Goal: Task Accomplishment & Management: Complete application form

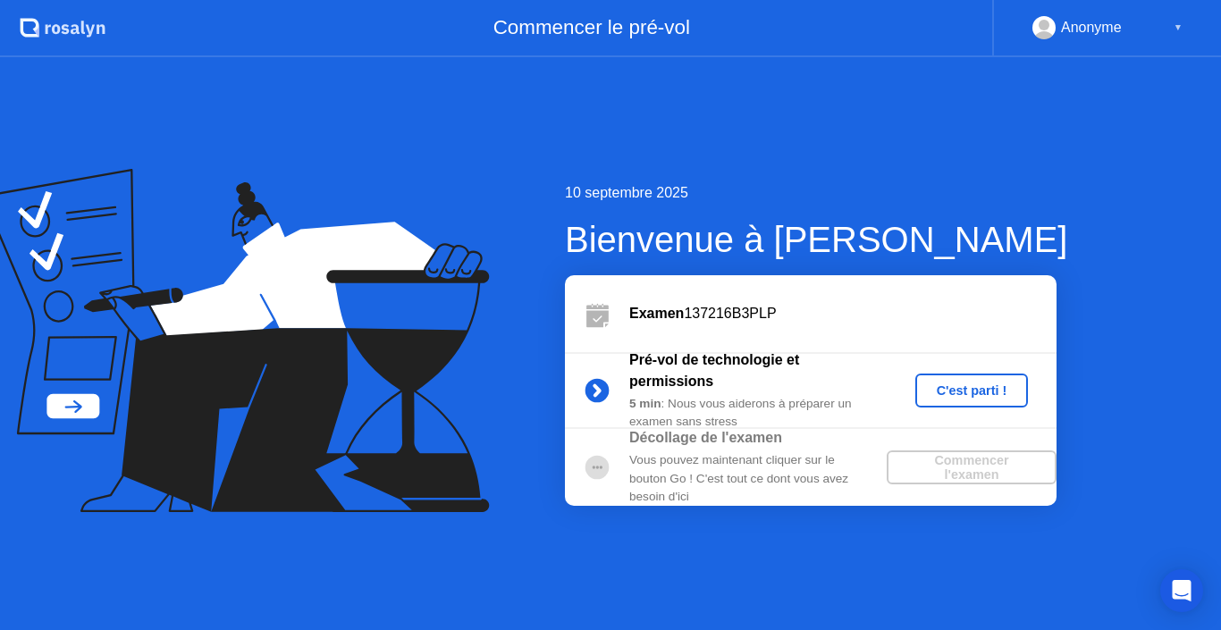
click at [959, 391] on div "C'est parti !" at bounding box center [972, 391] width 99 height 14
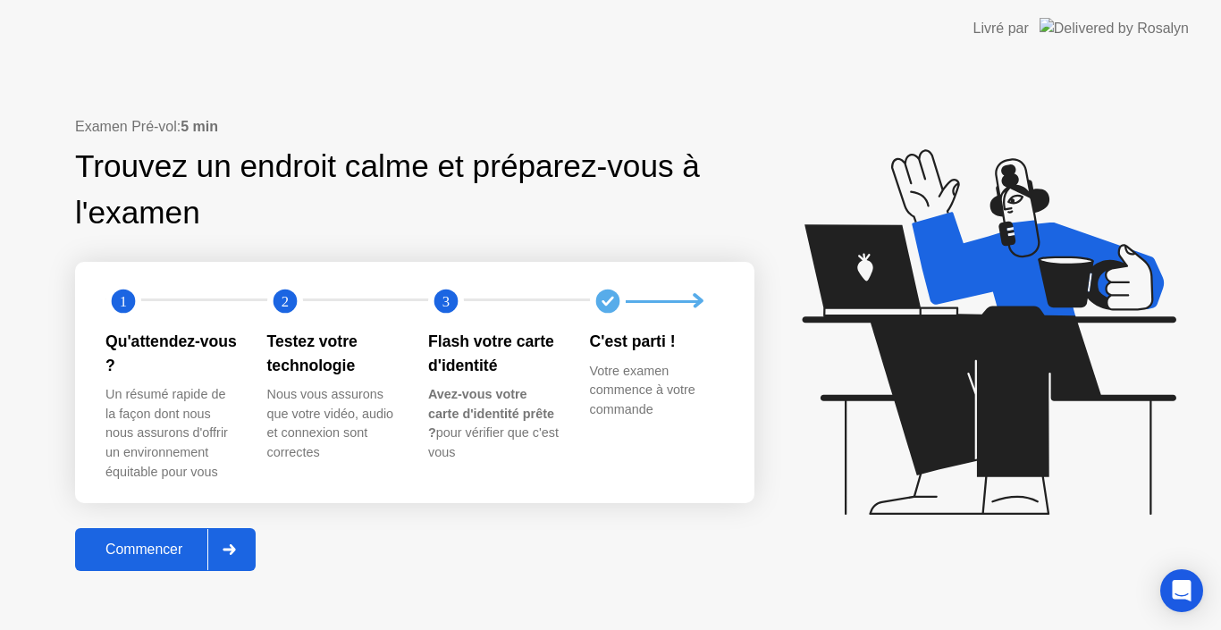
click at [134, 551] on div "Commencer" at bounding box center [143, 550] width 127 height 16
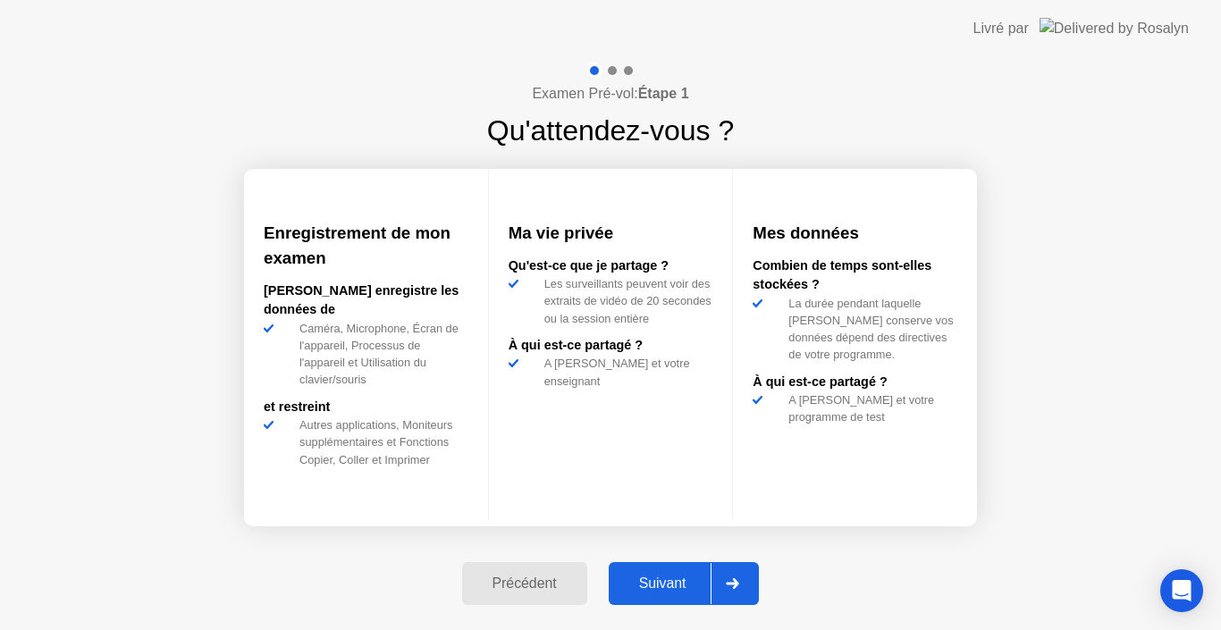
click at [659, 579] on div "Suivant" at bounding box center [662, 584] width 97 height 16
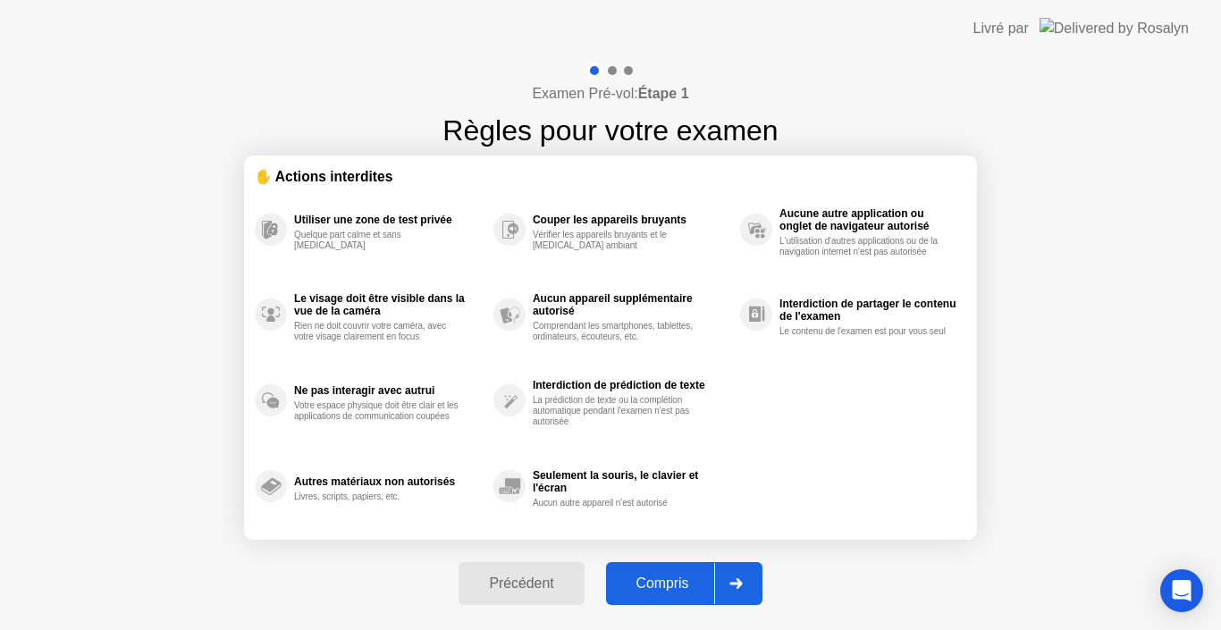
click at [659, 579] on div "Compris" at bounding box center [663, 584] width 103 height 16
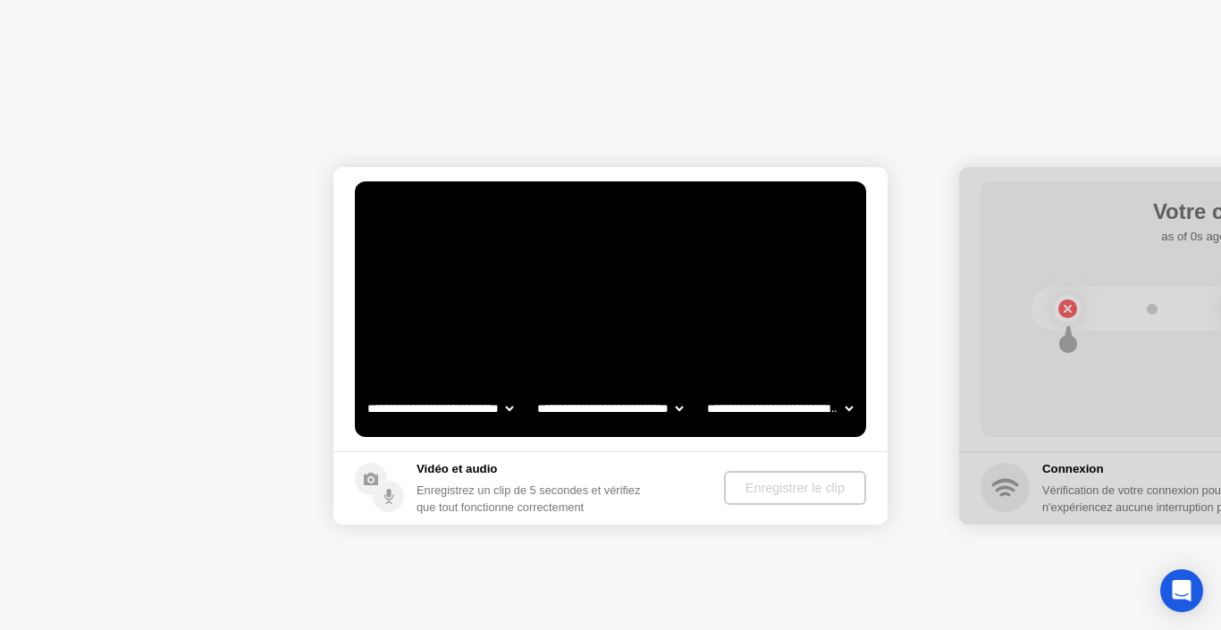
select select "**********"
select select "*******"
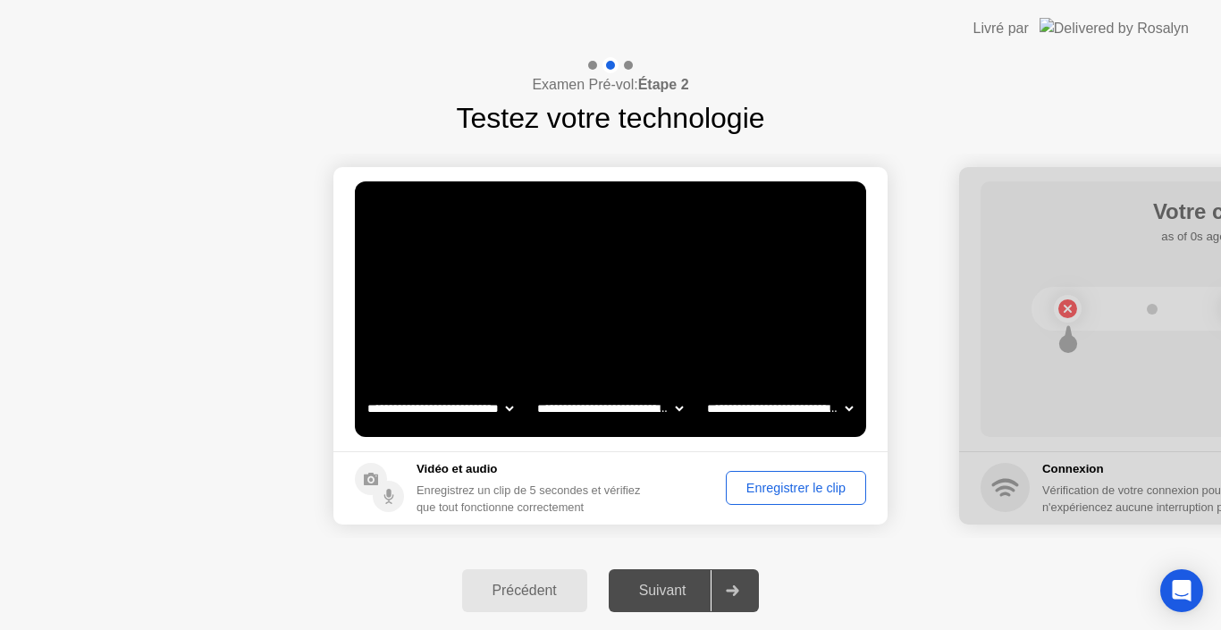
click at [699, 583] on div "Suivant" at bounding box center [662, 591] width 97 height 16
click at [781, 493] on div "Enregistrer le clip" at bounding box center [796, 488] width 128 height 14
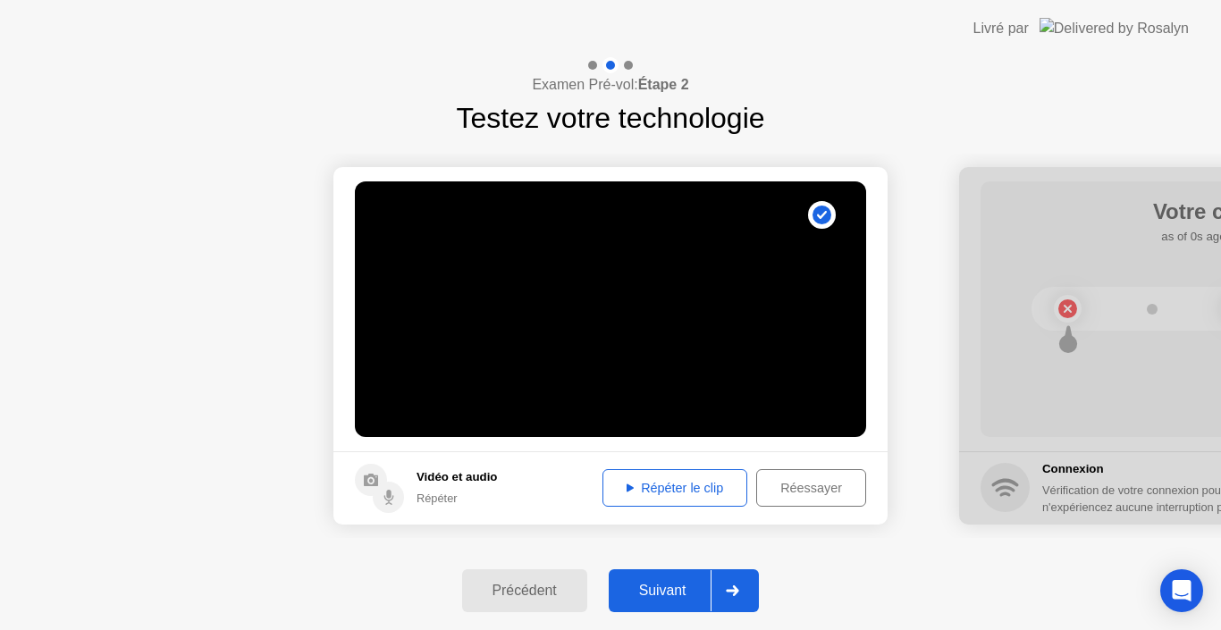
click at [678, 587] on div "Suivant" at bounding box center [662, 591] width 97 height 16
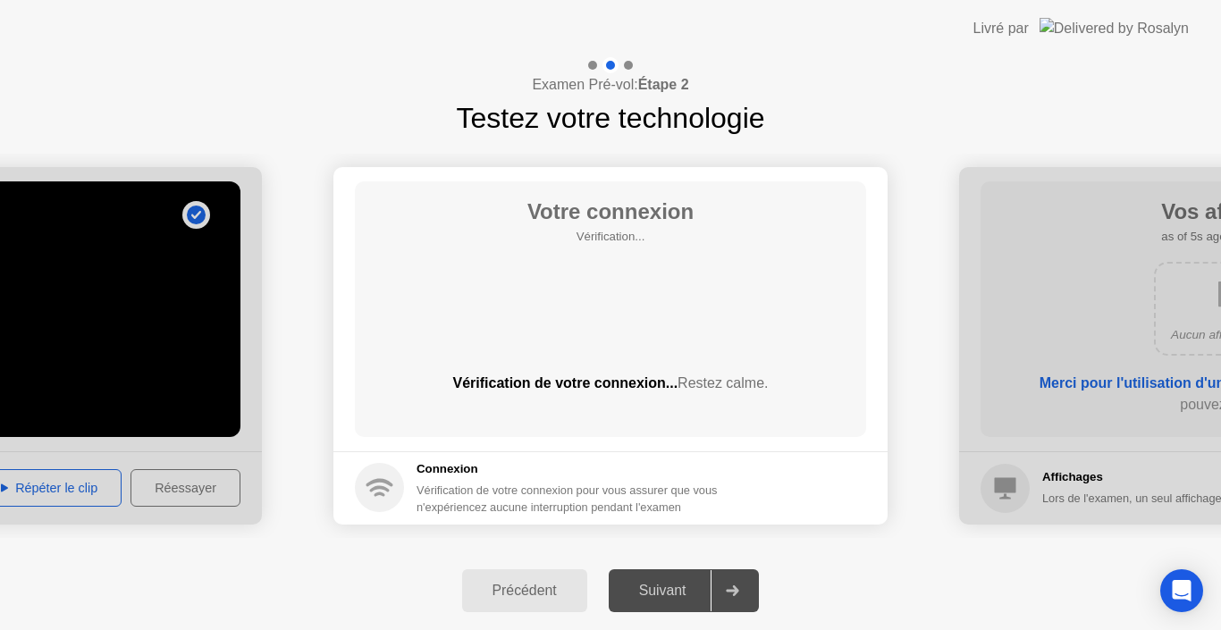
click at [678, 587] on div "Suivant" at bounding box center [662, 591] width 97 height 16
click at [747, 588] on div at bounding box center [732, 591] width 43 height 41
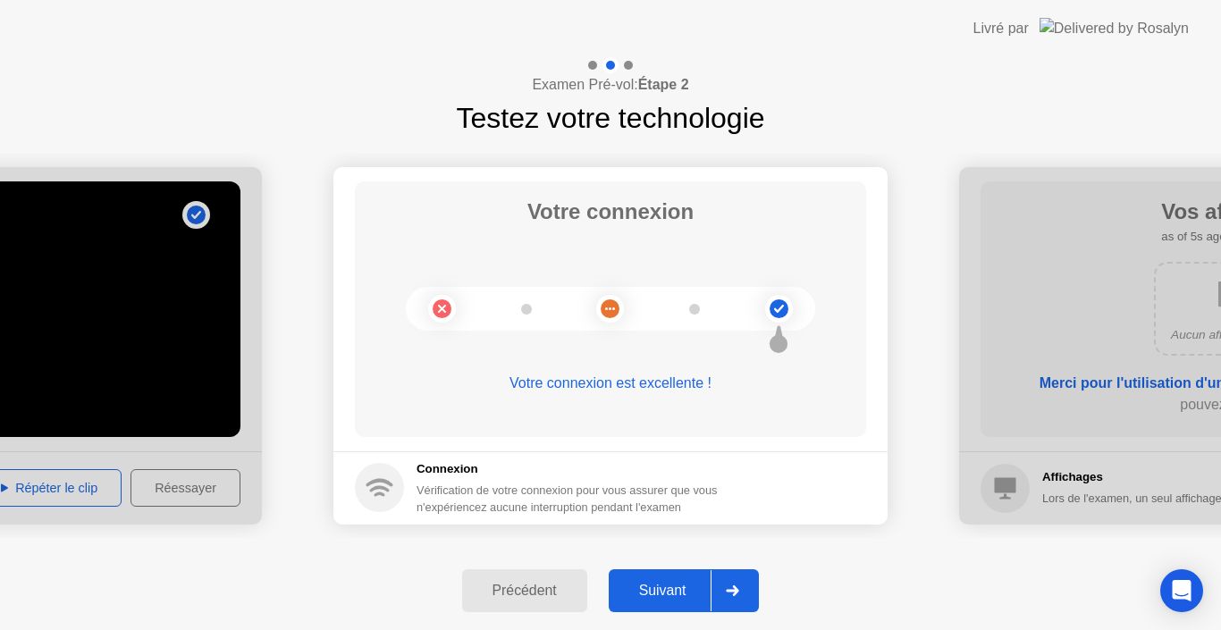
click at [655, 597] on div "Suivant" at bounding box center [662, 591] width 97 height 16
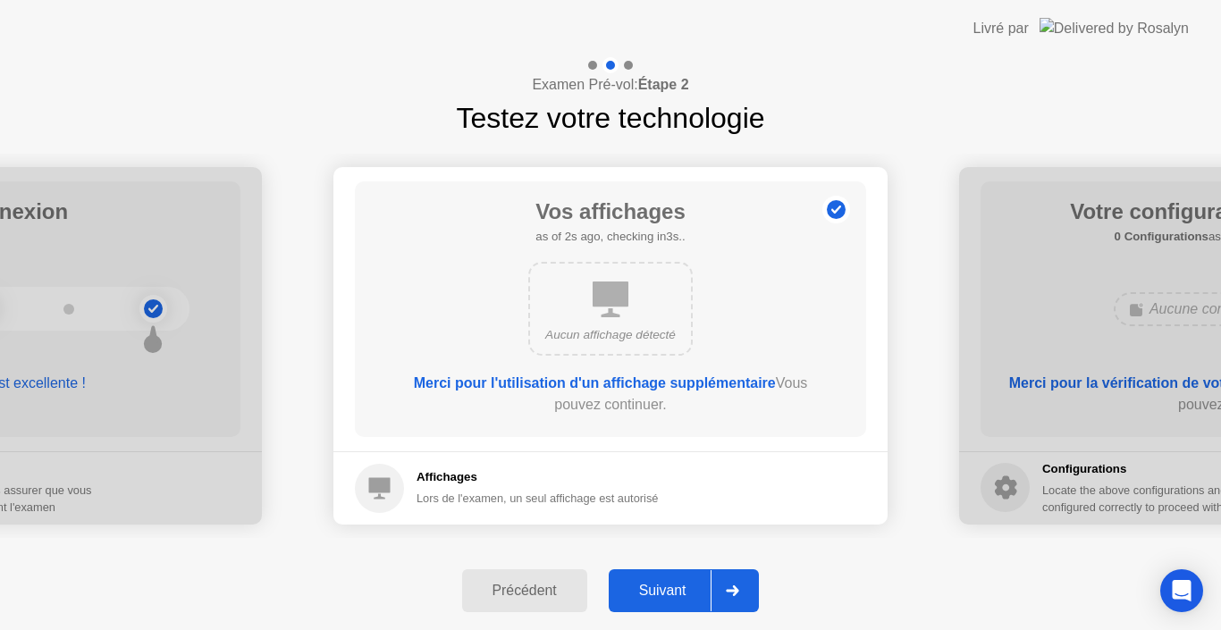
click at [655, 596] on div "Suivant" at bounding box center [662, 591] width 97 height 16
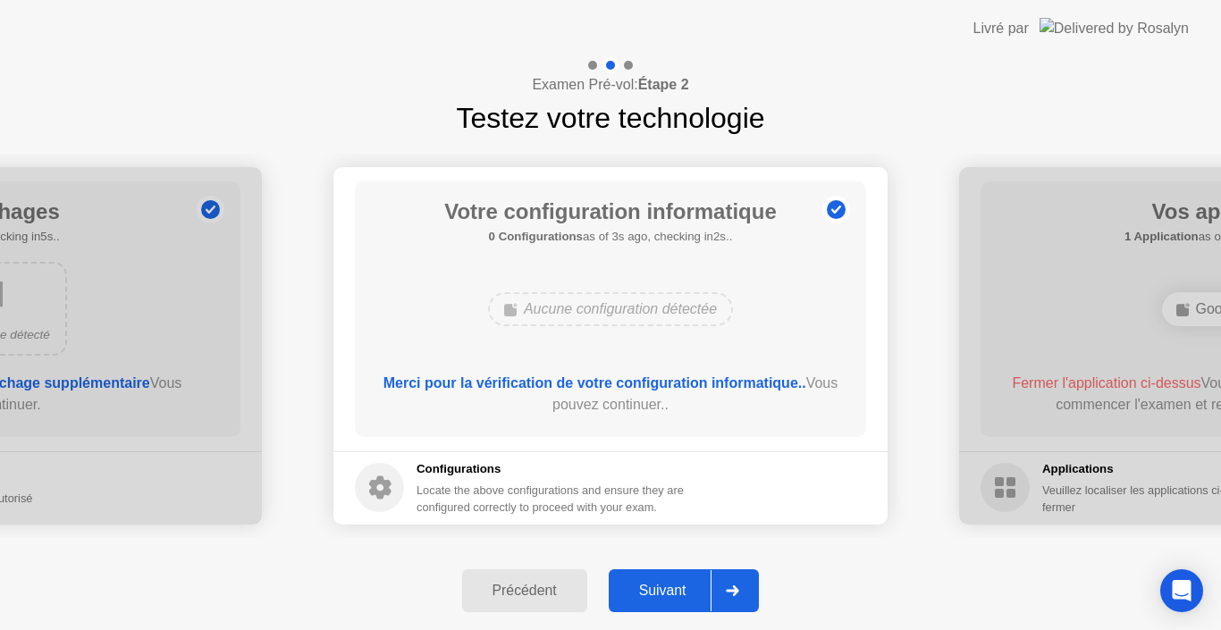
click at [655, 596] on div "Suivant" at bounding box center [662, 591] width 97 height 16
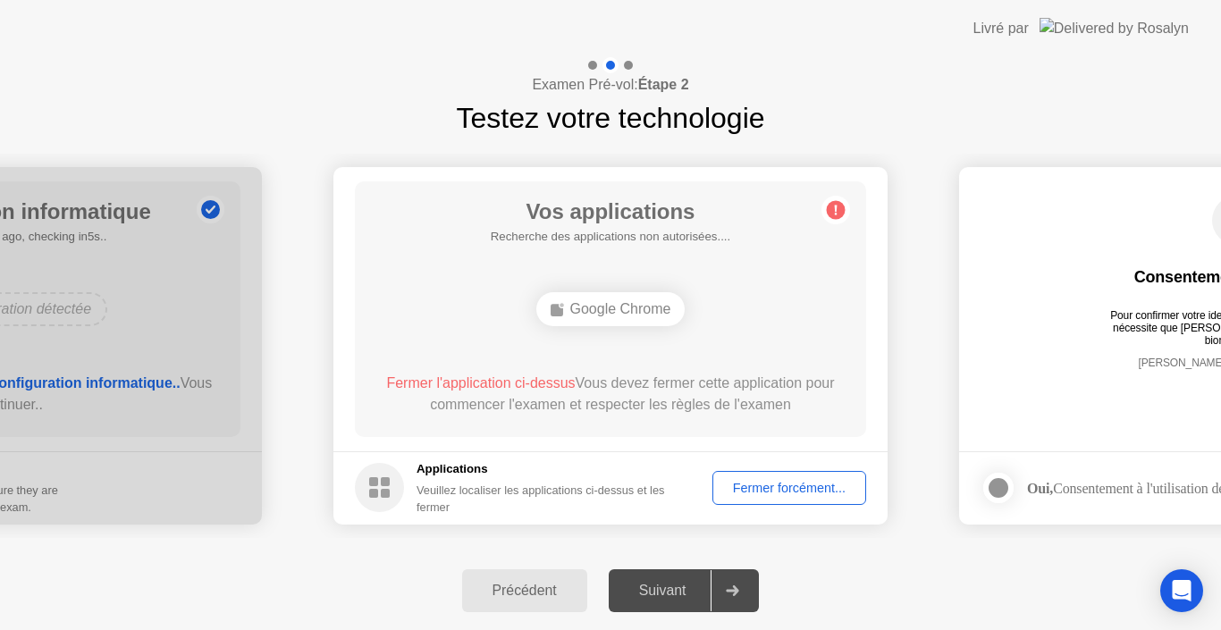
click at [784, 495] on div "Fermer forcément..." at bounding box center [789, 488] width 141 height 14
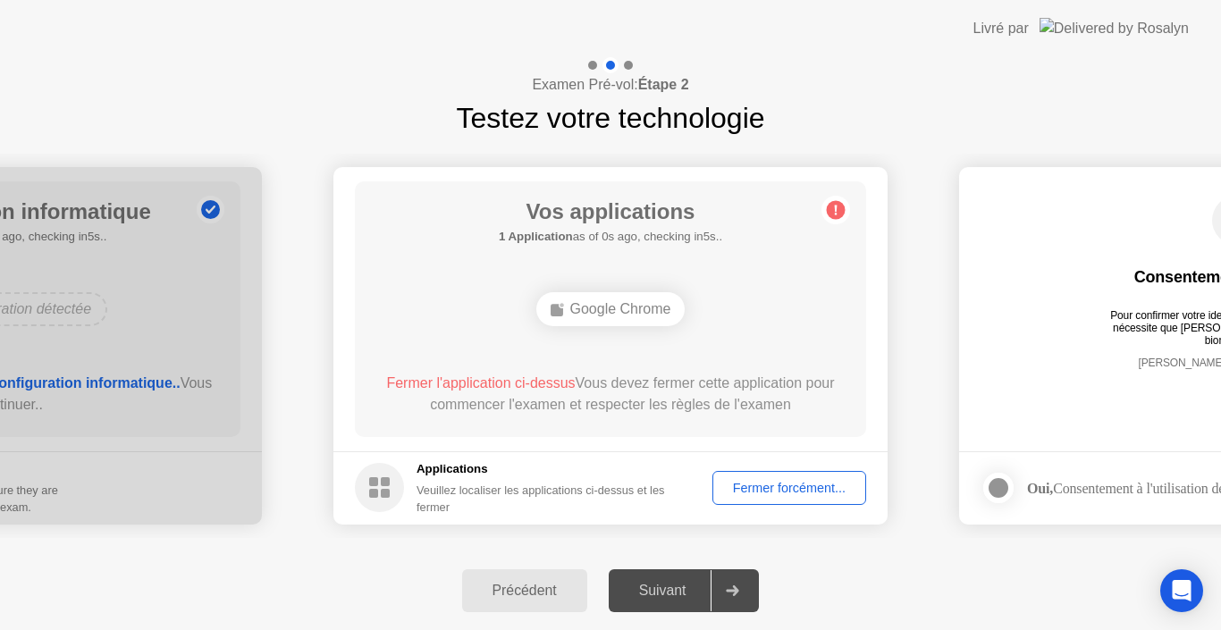
click at [511, 384] on span "Fermer l'application ci-dessus" at bounding box center [480, 383] width 189 height 15
click at [779, 488] on div "Fermer forcément..." at bounding box center [789, 488] width 141 height 14
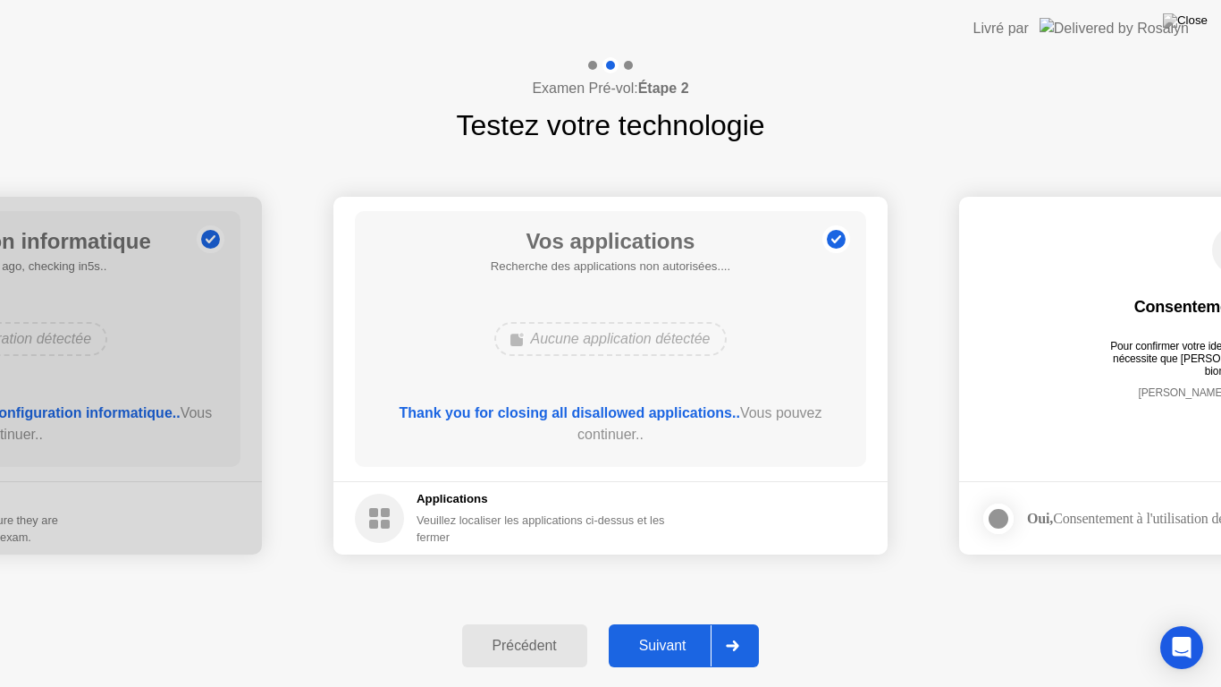
click at [677, 630] on div "Suivant" at bounding box center [662, 646] width 97 height 16
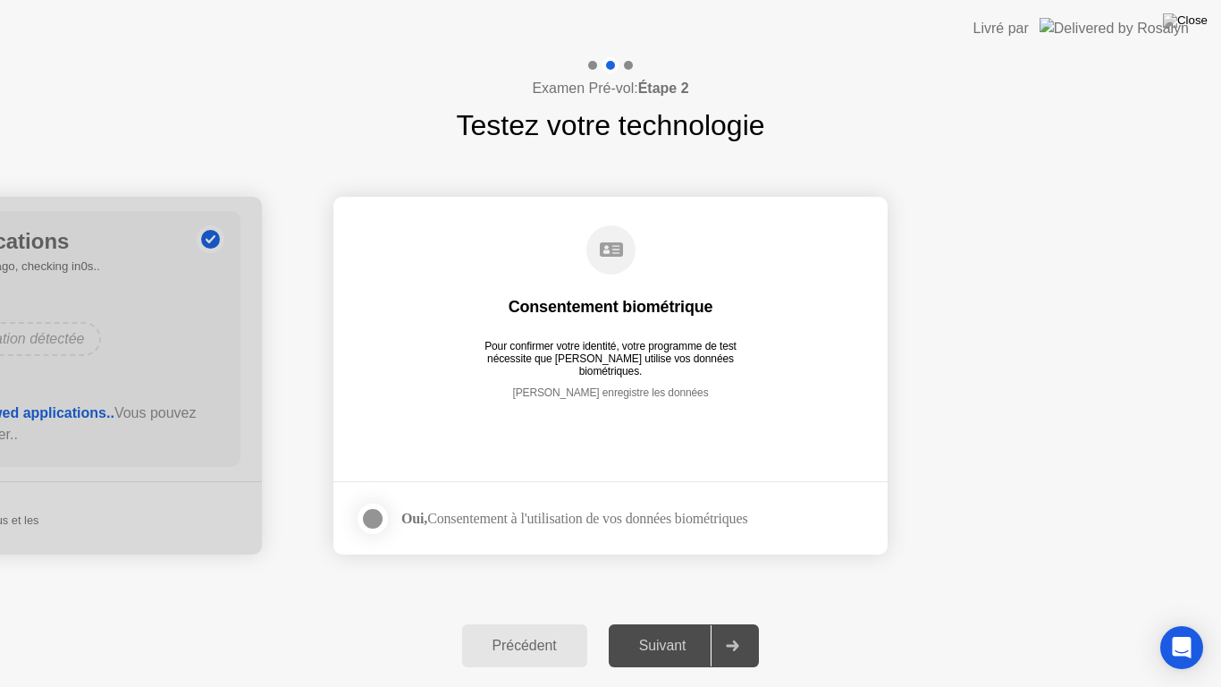
click at [368, 518] on div at bounding box center [372, 518] width 21 height 21
click at [647, 630] on div "Suivant" at bounding box center [662, 646] width 97 height 16
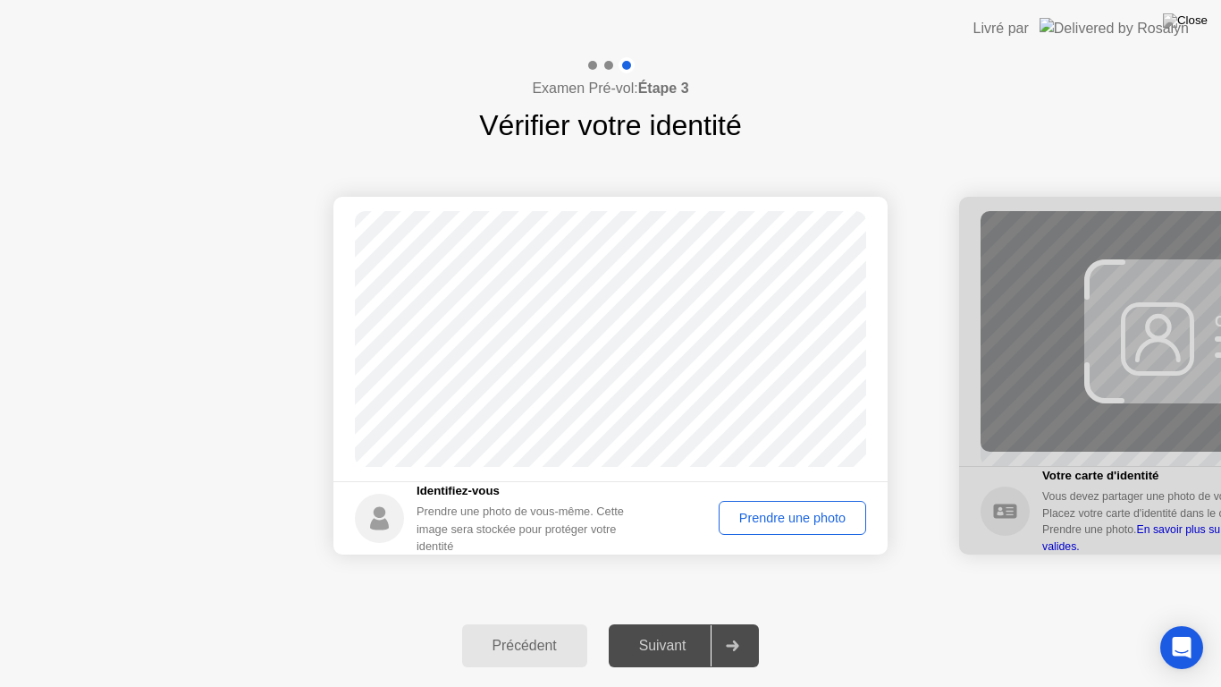
click at [766, 511] on div "Prendre une photo" at bounding box center [792, 518] width 135 height 14
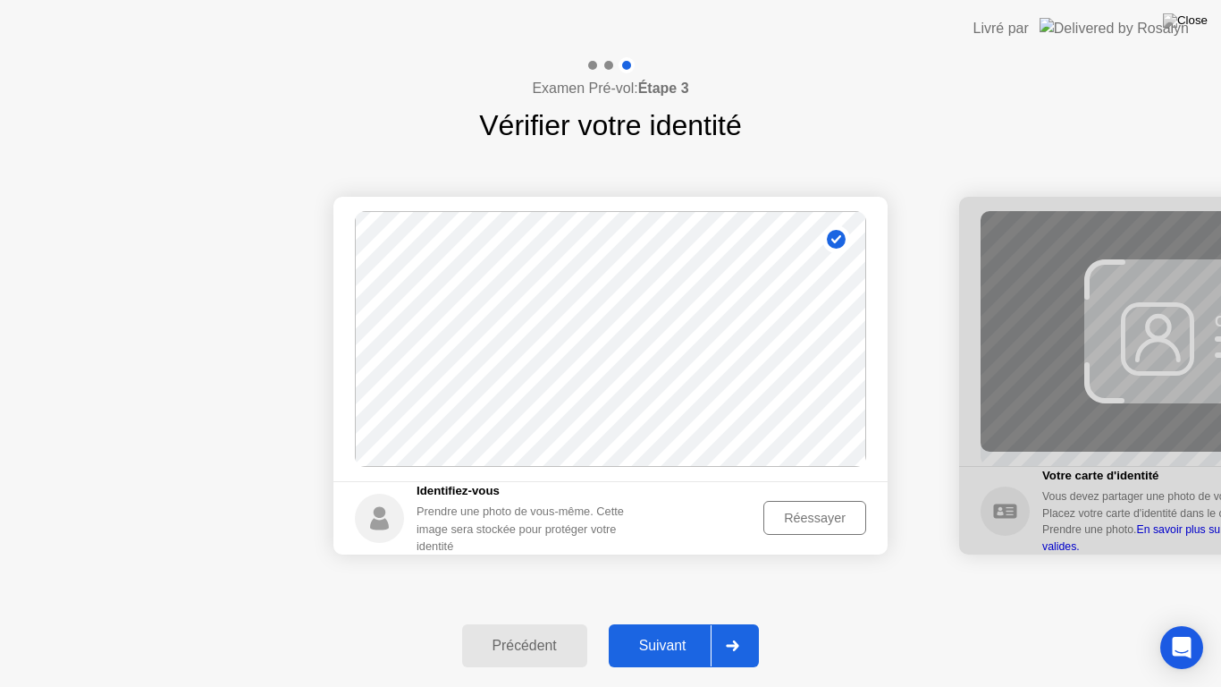
click at [679, 630] on div "Suivant" at bounding box center [662, 646] width 97 height 16
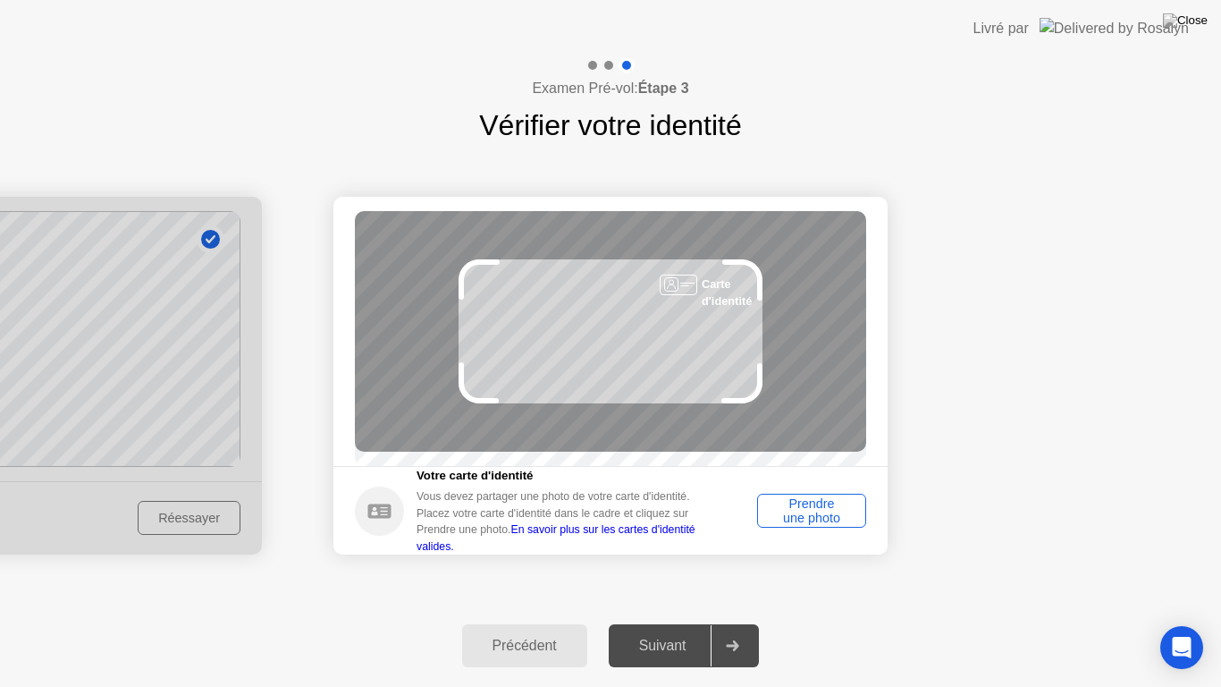
click at [824, 512] on div "Prendre une photo" at bounding box center [812, 510] width 97 height 29
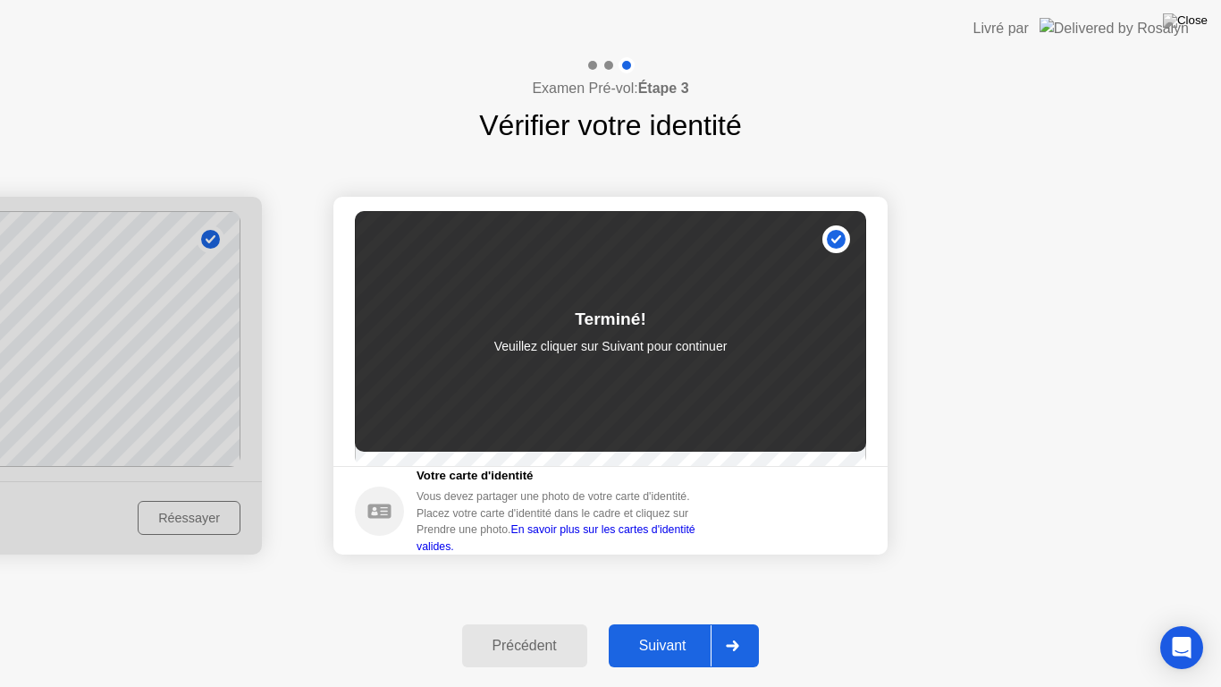
click at [671, 630] on div "Suivant" at bounding box center [662, 646] width 97 height 16
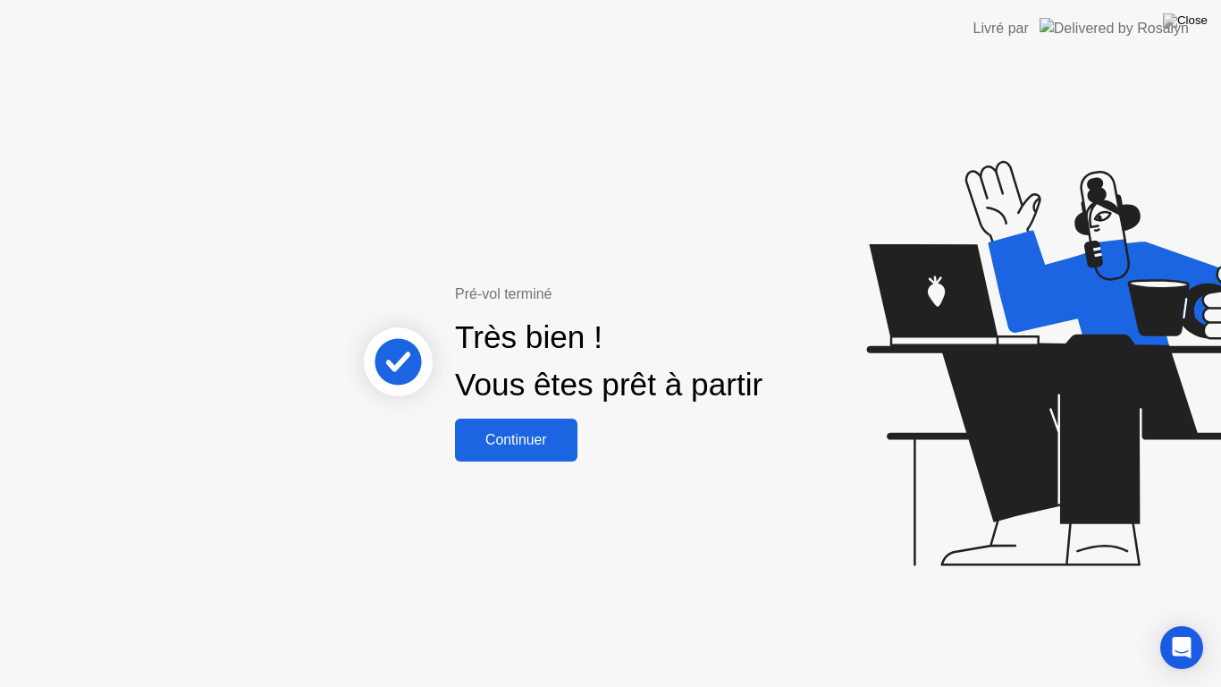
click at [523, 432] on div "Continuer" at bounding box center [517, 440] width 112 height 16
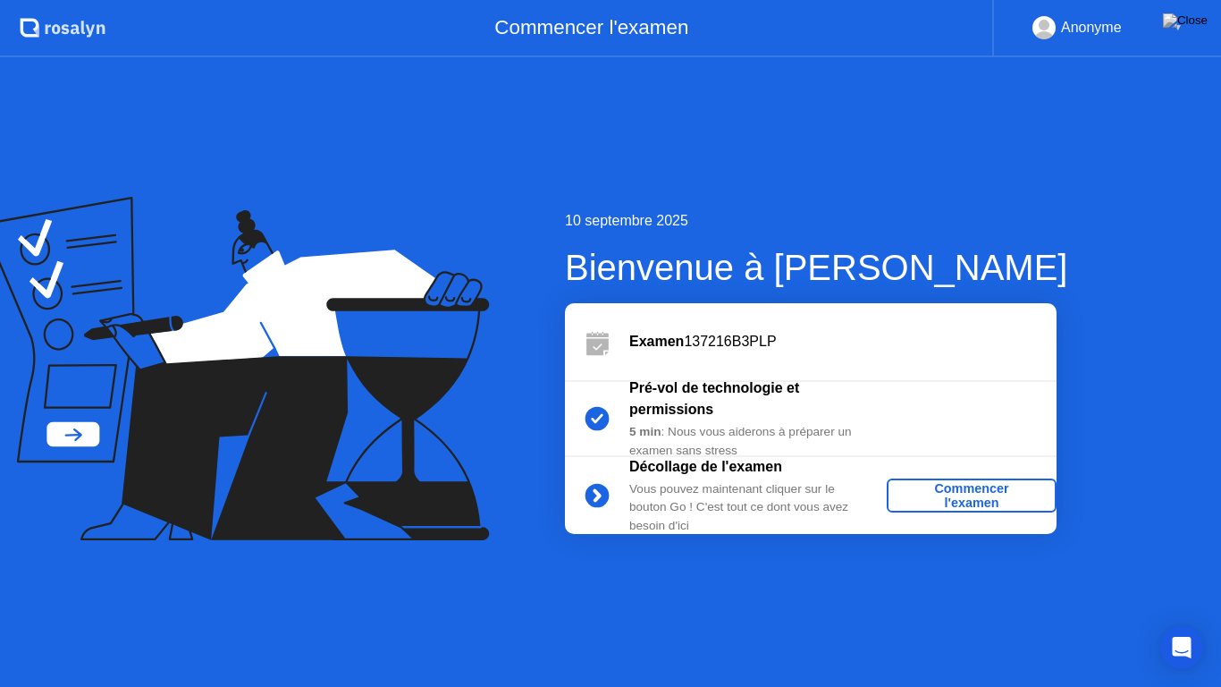
click at [969, 504] on div "Commencer l'examen" at bounding box center [972, 495] width 156 height 29
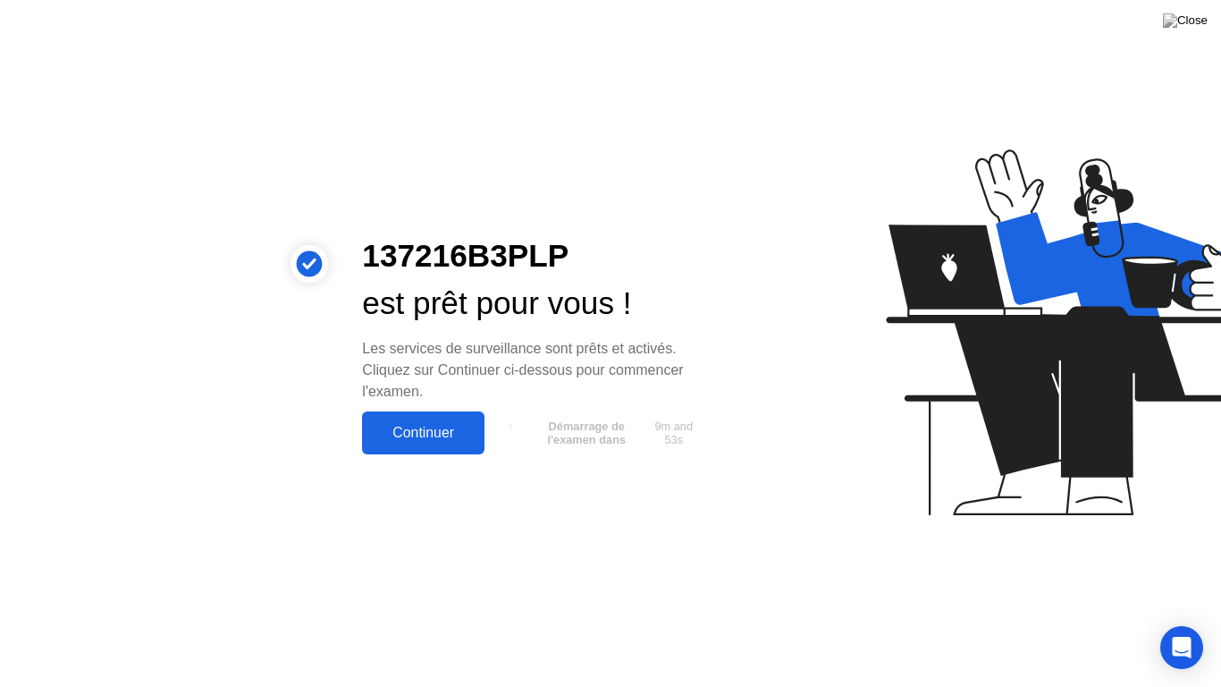
click at [427, 432] on div "Continuer" at bounding box center [424, 433] width 112 height 16
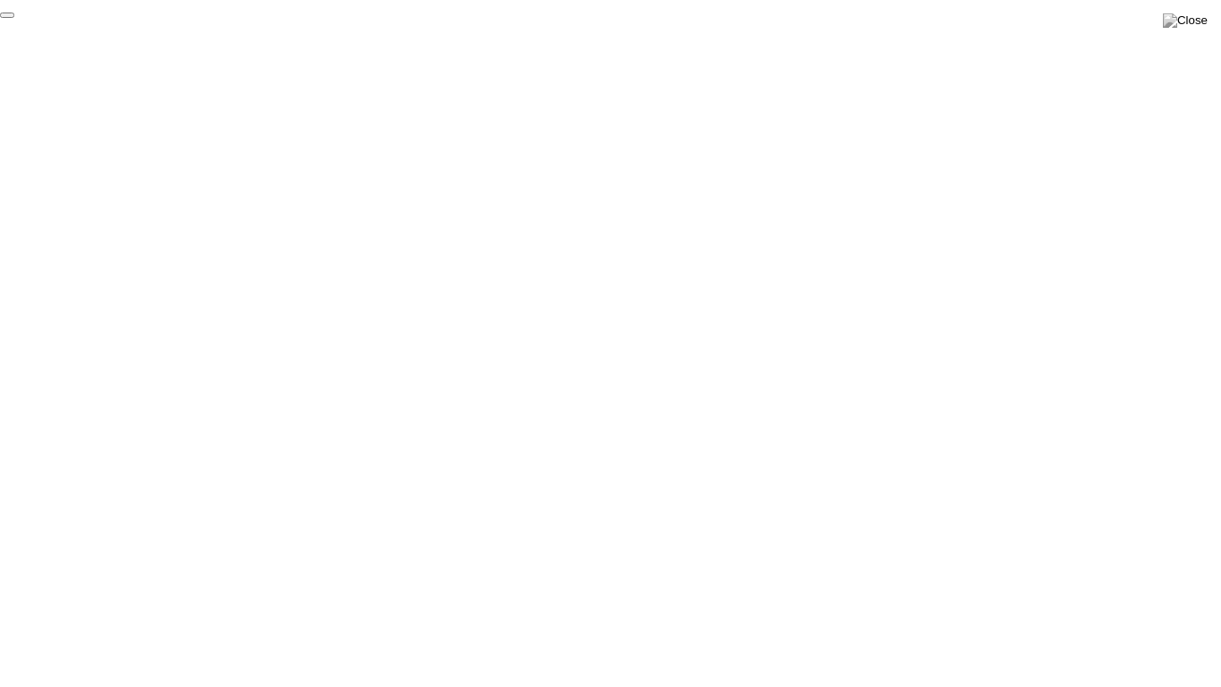
click div "End Proctoring Session"
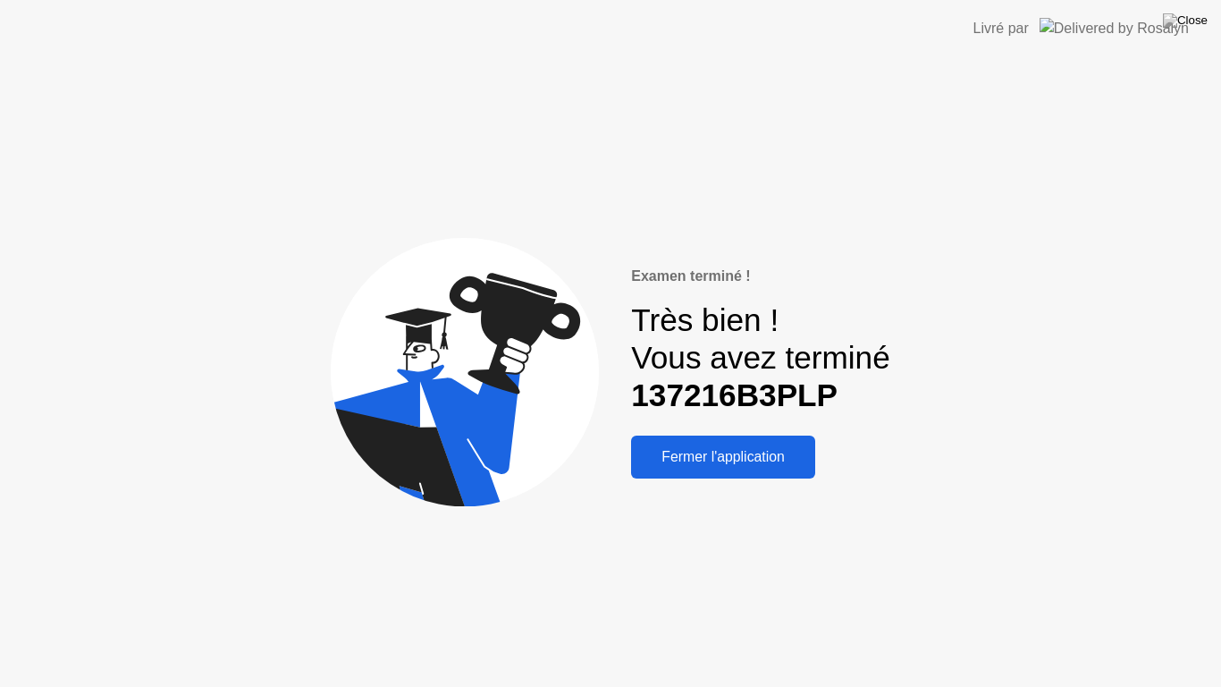
click at [772, 462] on div "Fermer l'application" at bounding box center [723, 457] width 173 height 16
